Goal: Transaction & Acquisition: Download file/media

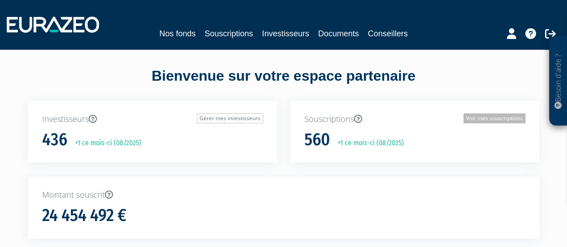
click at [480, 121] on link "Voir mes souscriptions" at bounding box center [495, 118] width 62 height 10
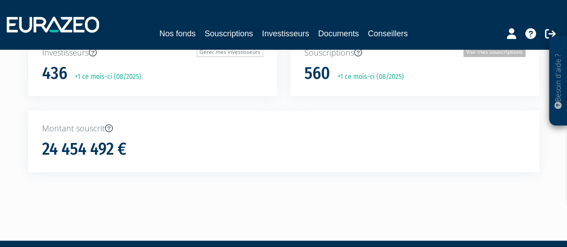
scroll to position [88, 0]
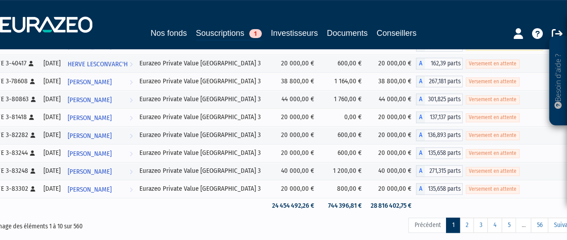
scroll to position [138, 0]
click at [467, 220] on link "2" at bounding box center [467, 225] width 14 height 15
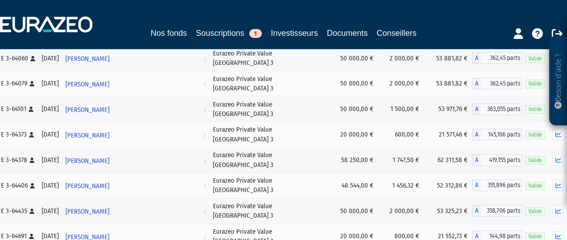
scroll to position [9775, 0]
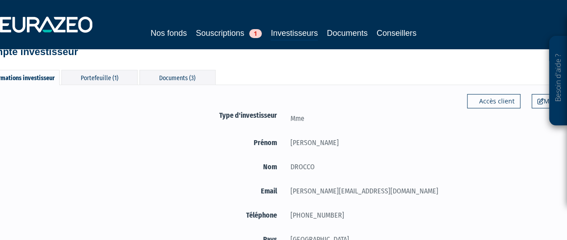
scroll to position [20, 0]
click at [93, 81] on div "Portefeuille (1)" at bounding box center [99, 77] width 76 height 15
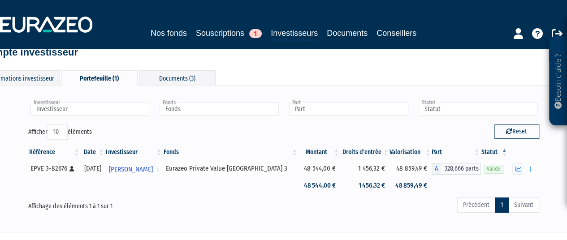
click at [276, 169] on div "Eurazeo Private Value [GEOGRAPHIC_DATA] 3" at bounding box center [231, 168] width 130 height 9
click at [336, 221] on div "Investisseur Christiane DROCCO Investisseur Fonds Eurazeo Private Value Europe …" at bounding box center [284, 159] width 525 height 128
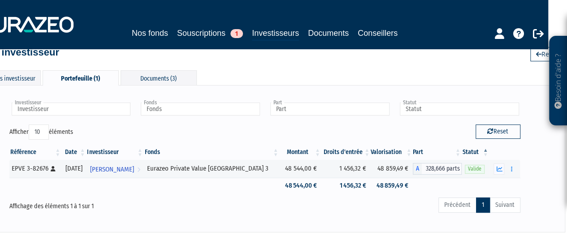
scroll to position [20, 0]
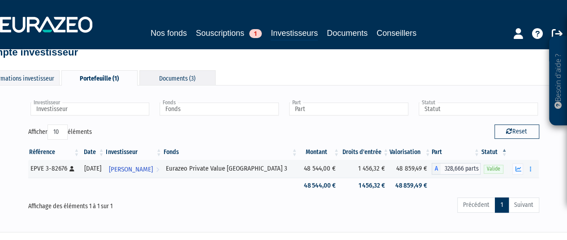
click at [197, 75] on div "Documents (3)" at bounding box center [178, 77] width 76 height 15
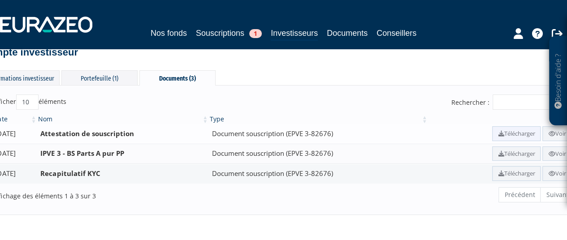
click at [500, 136] on link "Télécharger" at bounding box center [517, 134] width 48 height 15
